Goal: Information Seeking & Learning: Learn about a topic

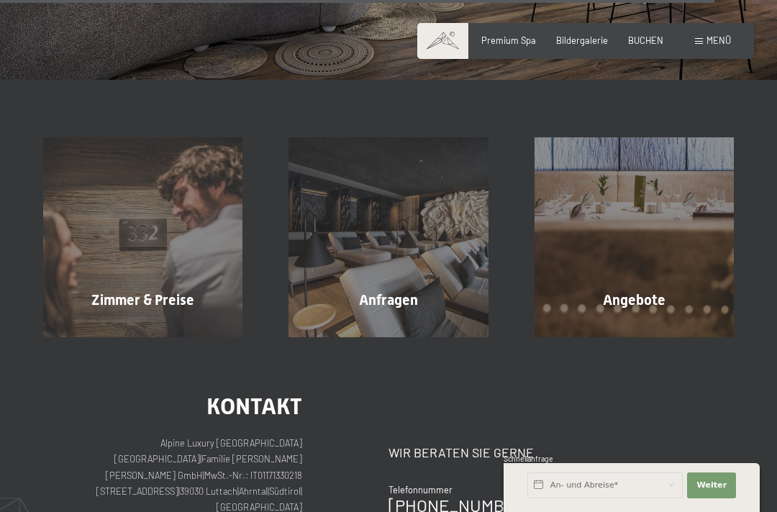
scroll to position [3701, 0]
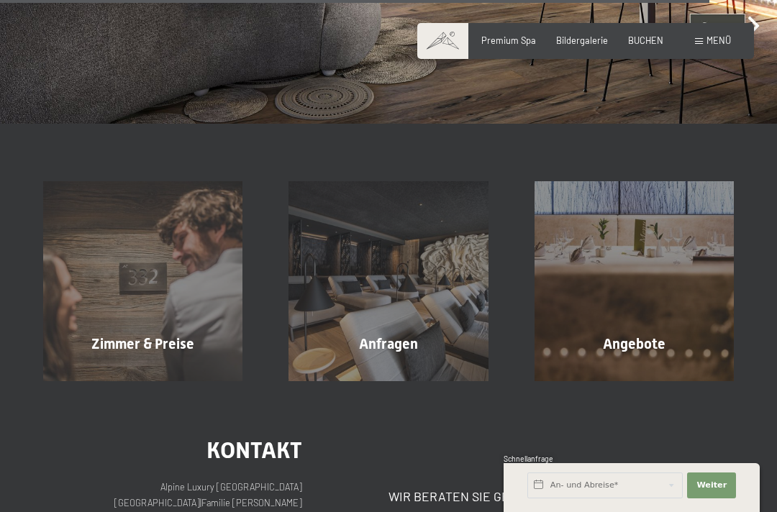
click at [646, 335] on span "Angebote" at bounding box center [634, 343] width 63 height 17
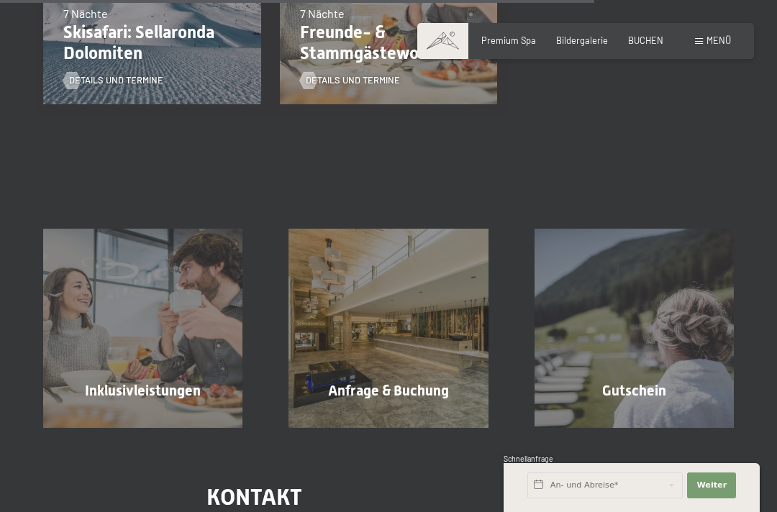
scroll to position [1446, 0]
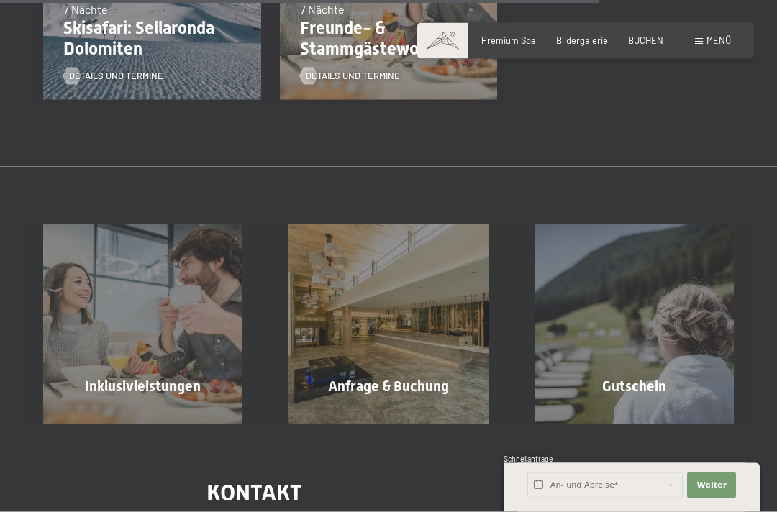
click at [153, 316] on div "Inklusivleistungen Mehr erfahren" at bounding box center [142, 323] width 245 height 199
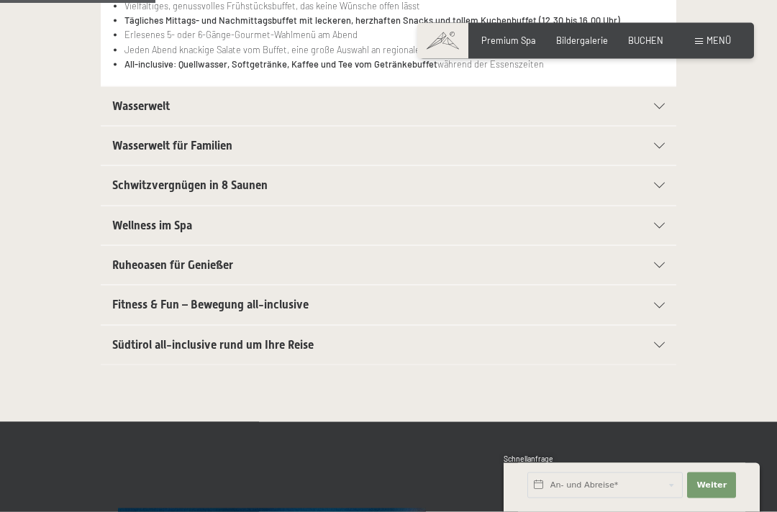
scroll to position [398, 0]
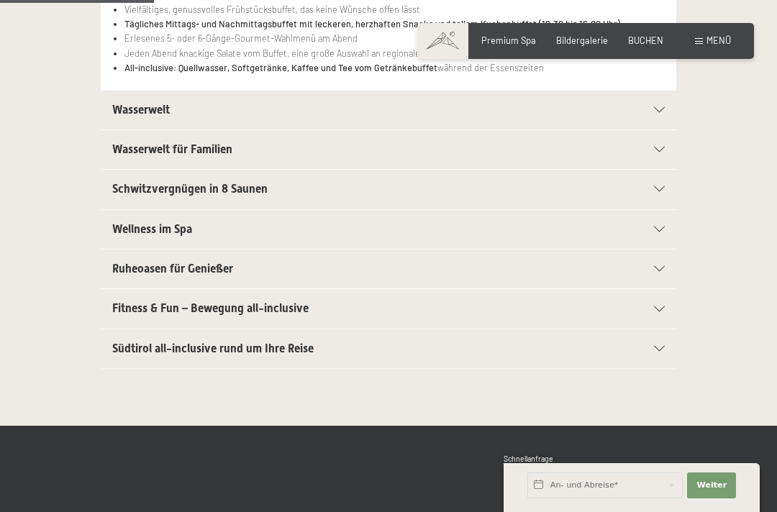
click at [169, 227] on span "Wellness im Spa" at bounding box center [152, 229] width 80 height 14
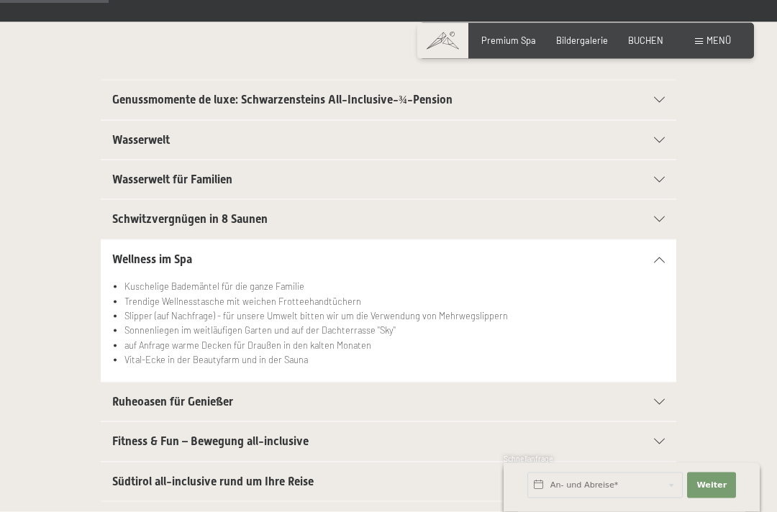
scroll to position [280, 0]
click at [657, 144] on div "Wasserwelt" at bounding box center [388, 140] width 552 height 39
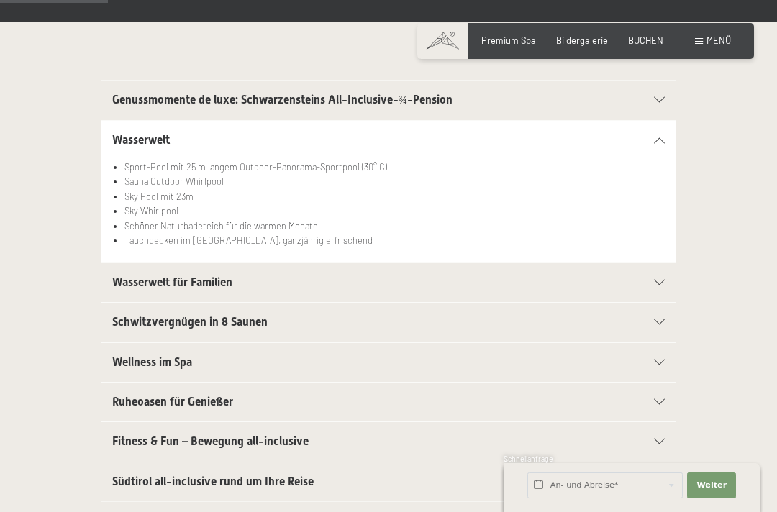
click at [662, 326] on div "Schwitzvergnügen in 8 Saunen" at bounding box center [388, 322] width 552 height 39
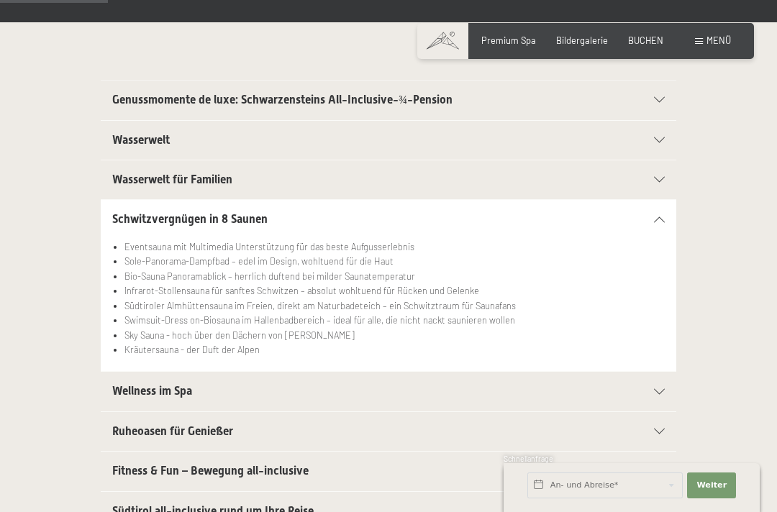
click at [657, 429] on icon at bounding box center [659, 432] width 11 height 6
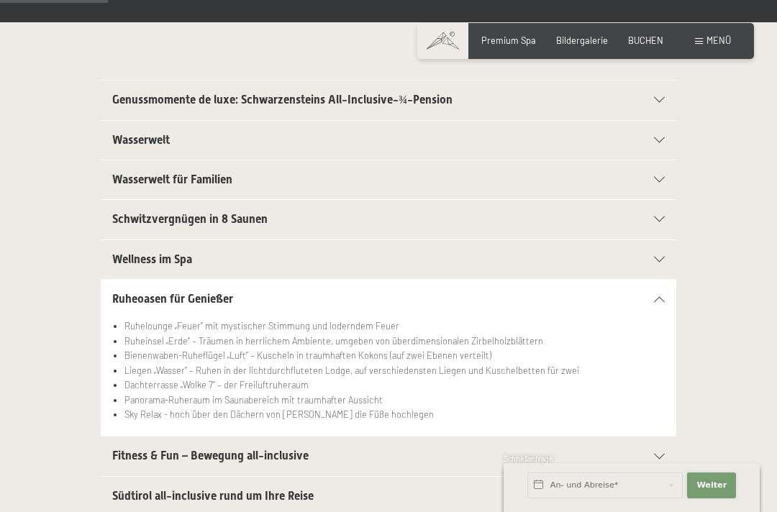
click at [707, 498] on button "Weiter Adressfelder ausblenden" at bounding box center [711, 485] width 49 height 26
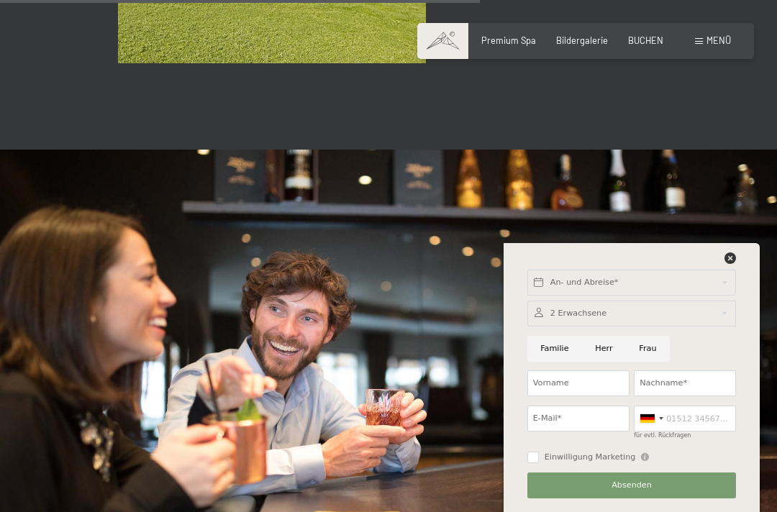
scroll to position [1254, 0]
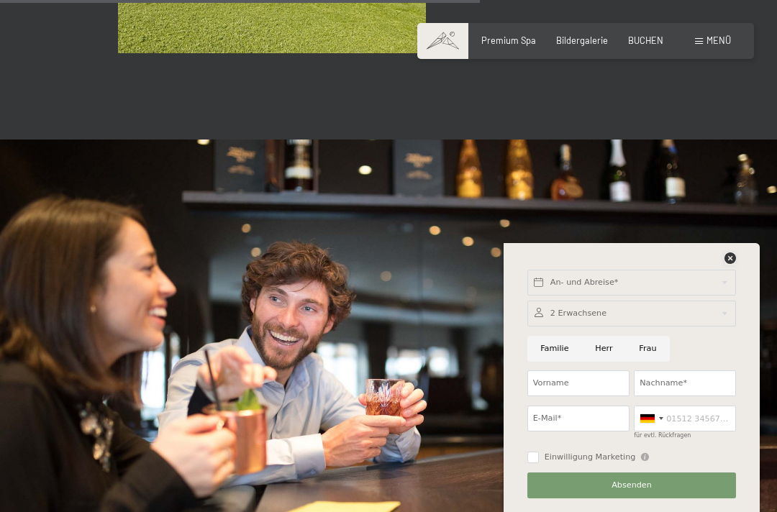
click at [732, 264] on icon at bounding box center [730, 258] width 12 height 12
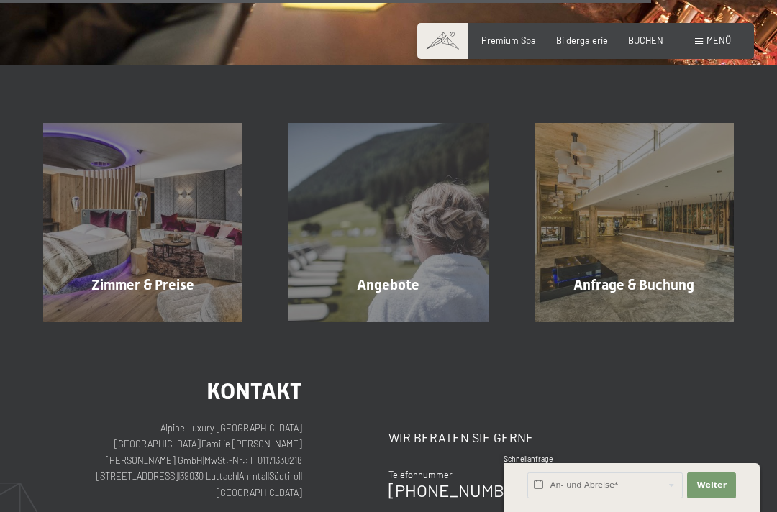
scroll to position [1766, 0]
click at [173, 274] on div "Zimmer & Preise" at bounding box center [142, 284] width 245 height 20
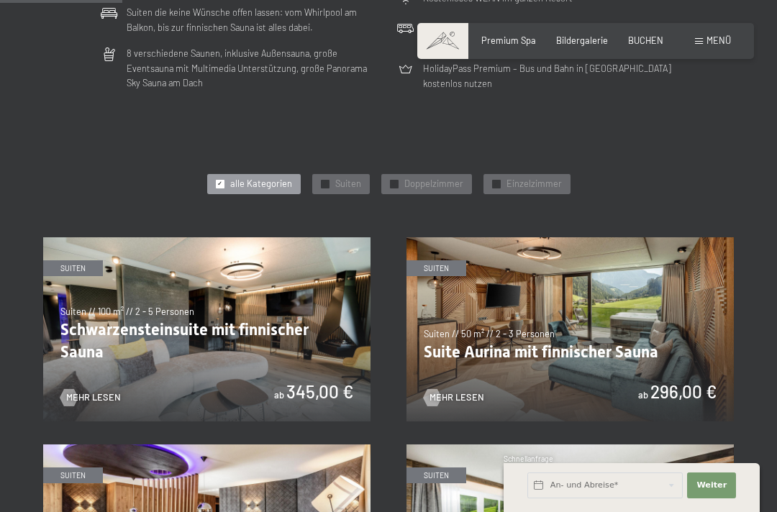
scroll to position [528, 0]
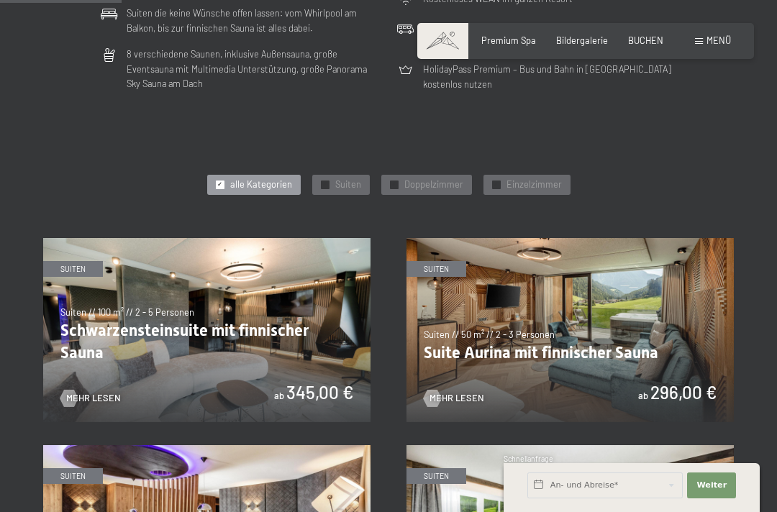
click at [424, 178] on span "Doppelzimmer" at bounding box center [433, 184] width 59 height 13
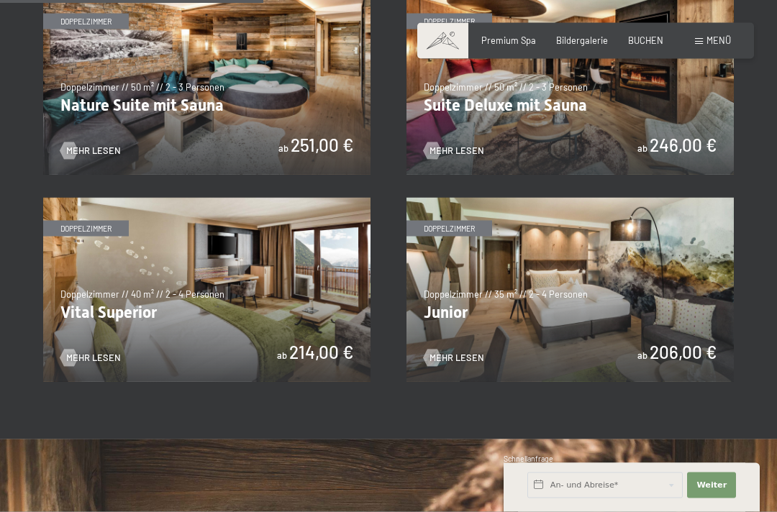
scroll to position [777, 0]
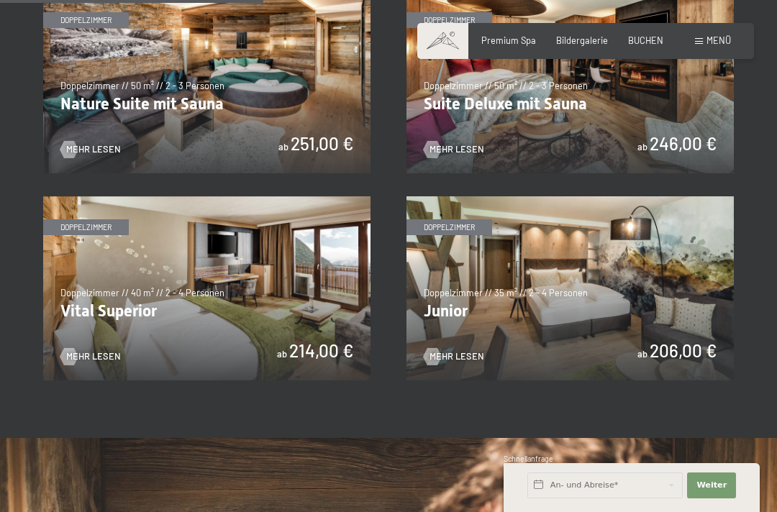
click at [93, 358] on img at bounding box center [206, 288] width 327 height 184
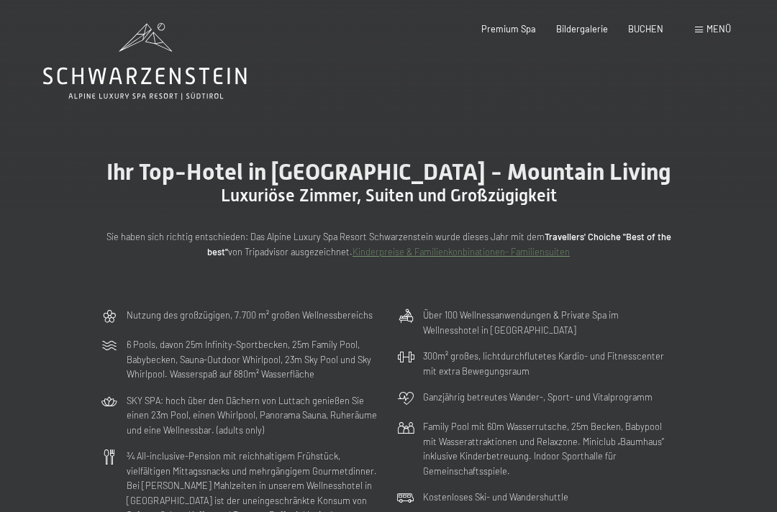
click at [595, 33] on div "Bildergalerie" at bounding box center [582, 29] width 52 height 13
click at [510, 28] on span "Premium Spa" at bounding box center [508, 29] width 55 height 12
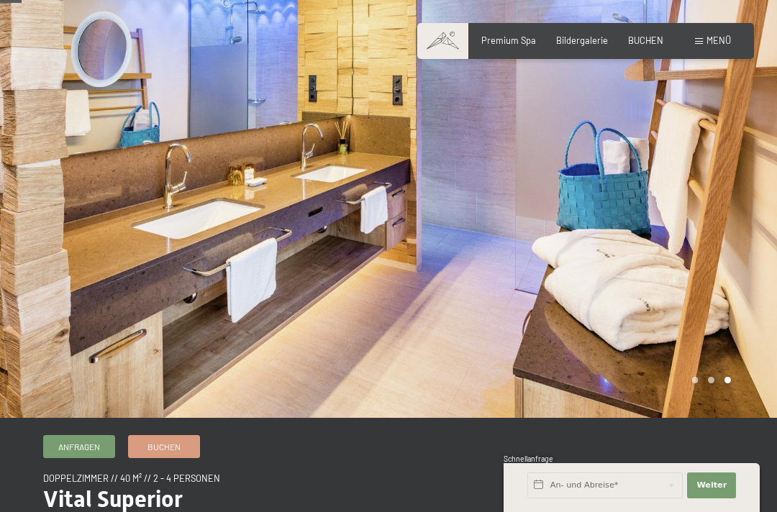
scroll to position [39, 0]
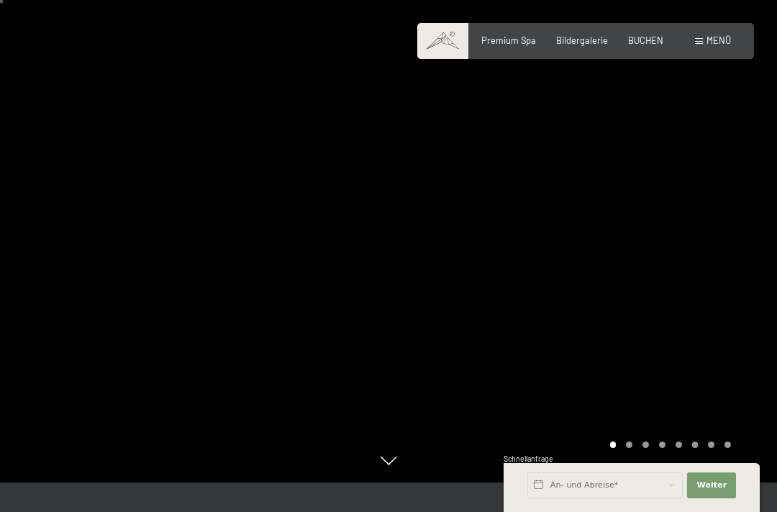
scroll to position [37, 0]
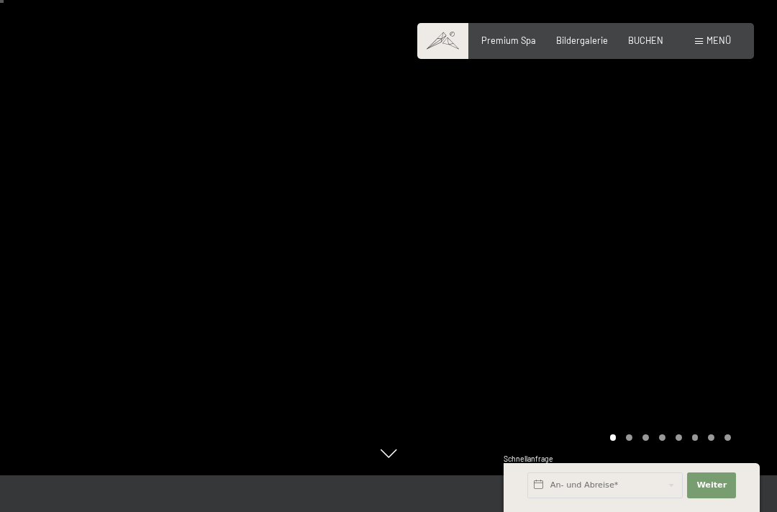
click at [506, 35] on span "Premium Spa" at bounding box center [508, 41] width 55 height 12
